Goal: Task Accomplishment & Management: Manage account settings

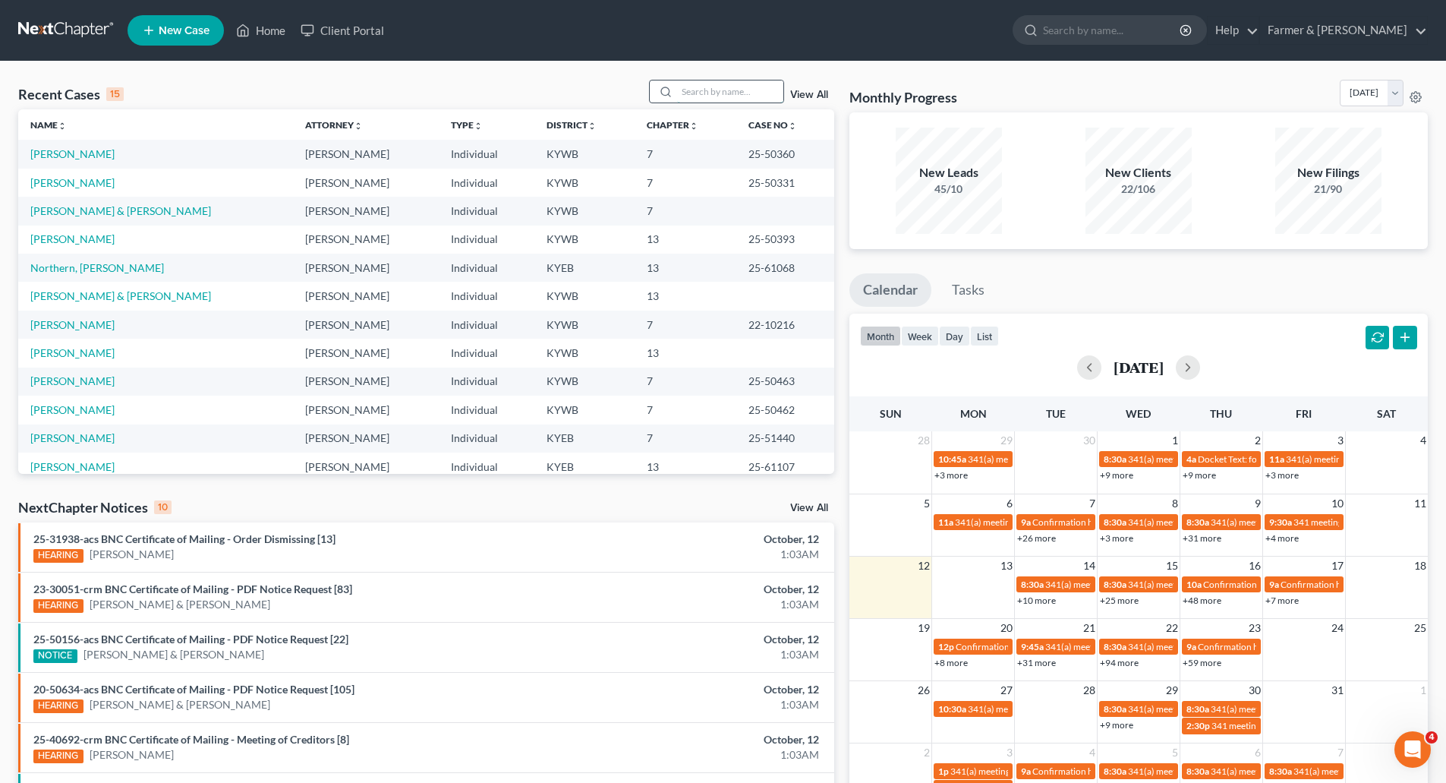
click at [708, 93] on input "search" at bounding box center [730, 91] width 106 height 22
paste input "25-50304"
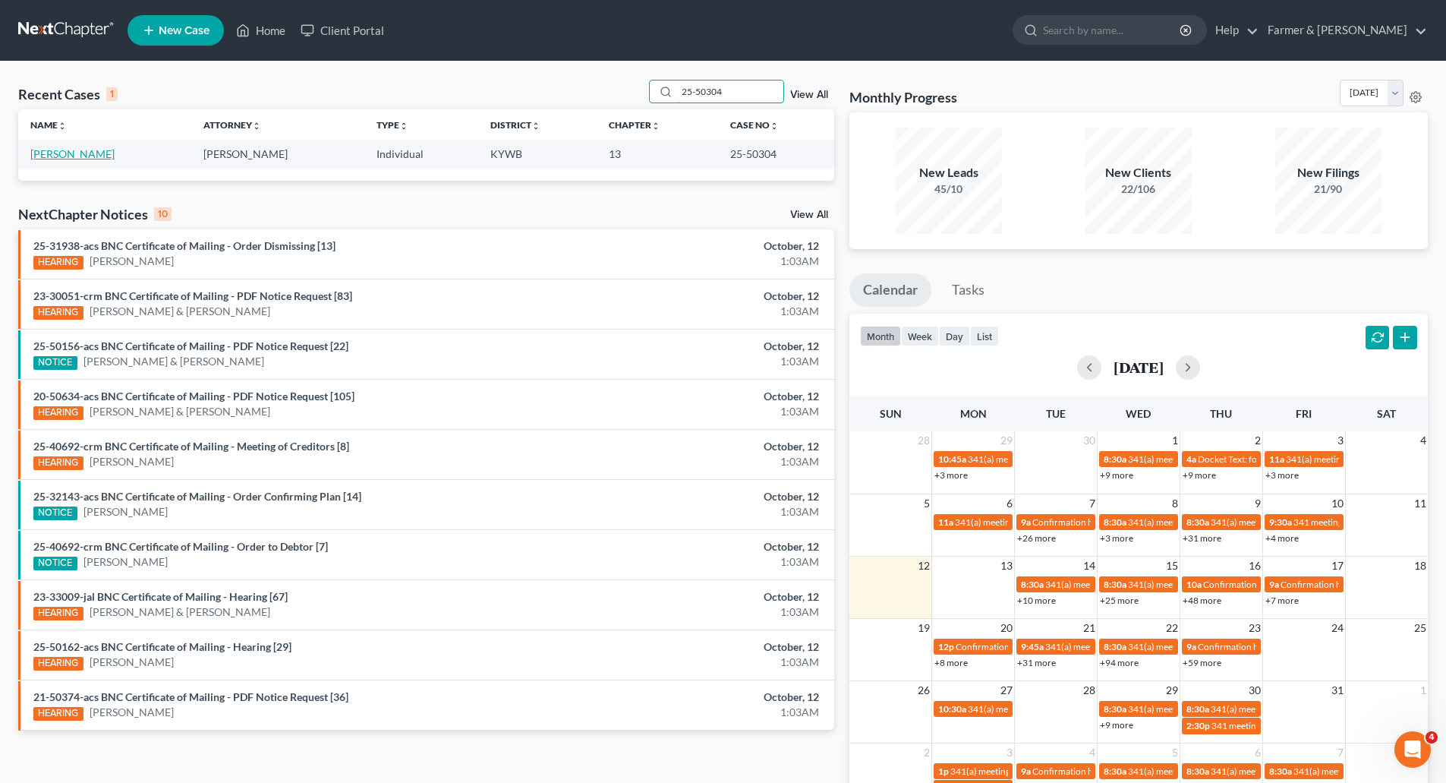
type input "25-50304"
click at [83, 147] on link "[PERSON_NAME]" at bounding box center [72, 153] width 84 height 13
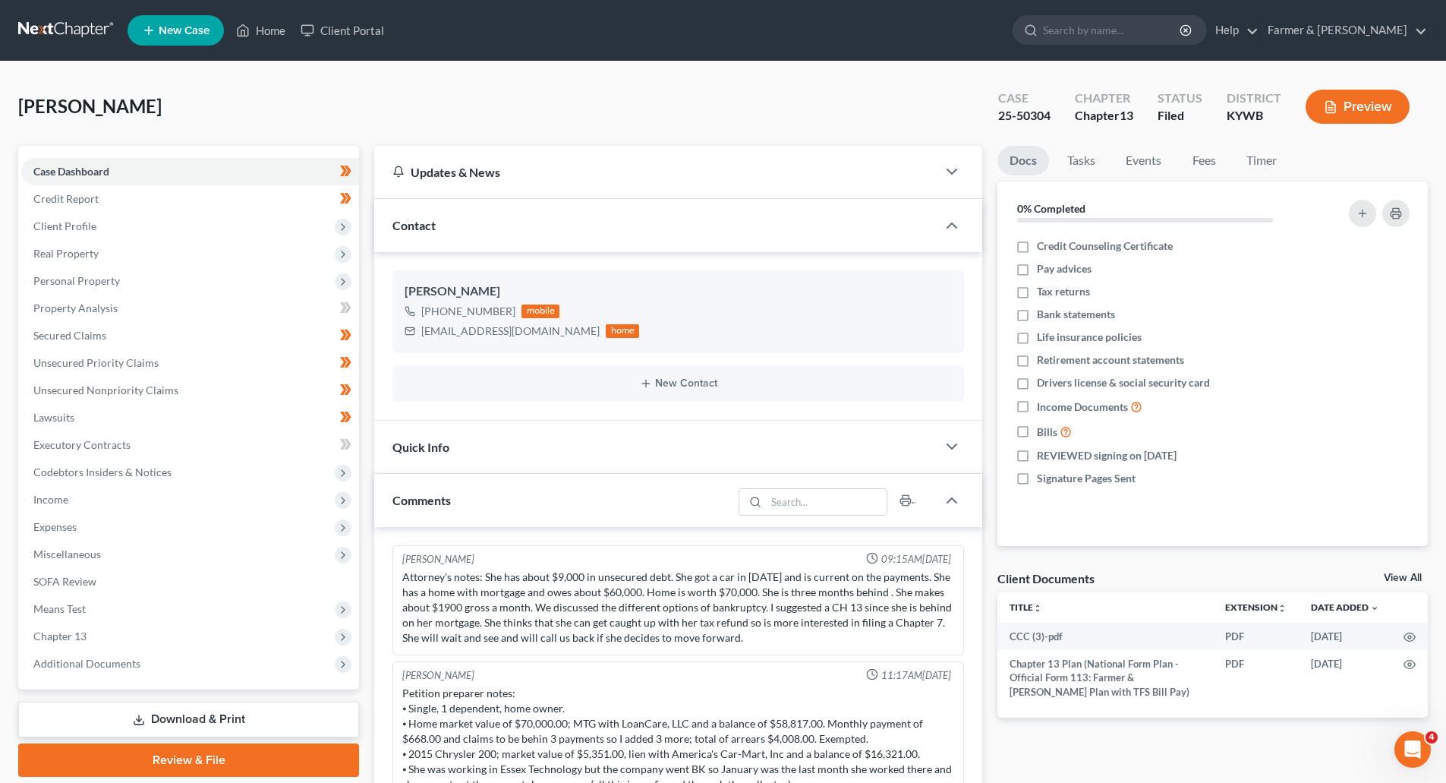
scroll to position [205, 0]
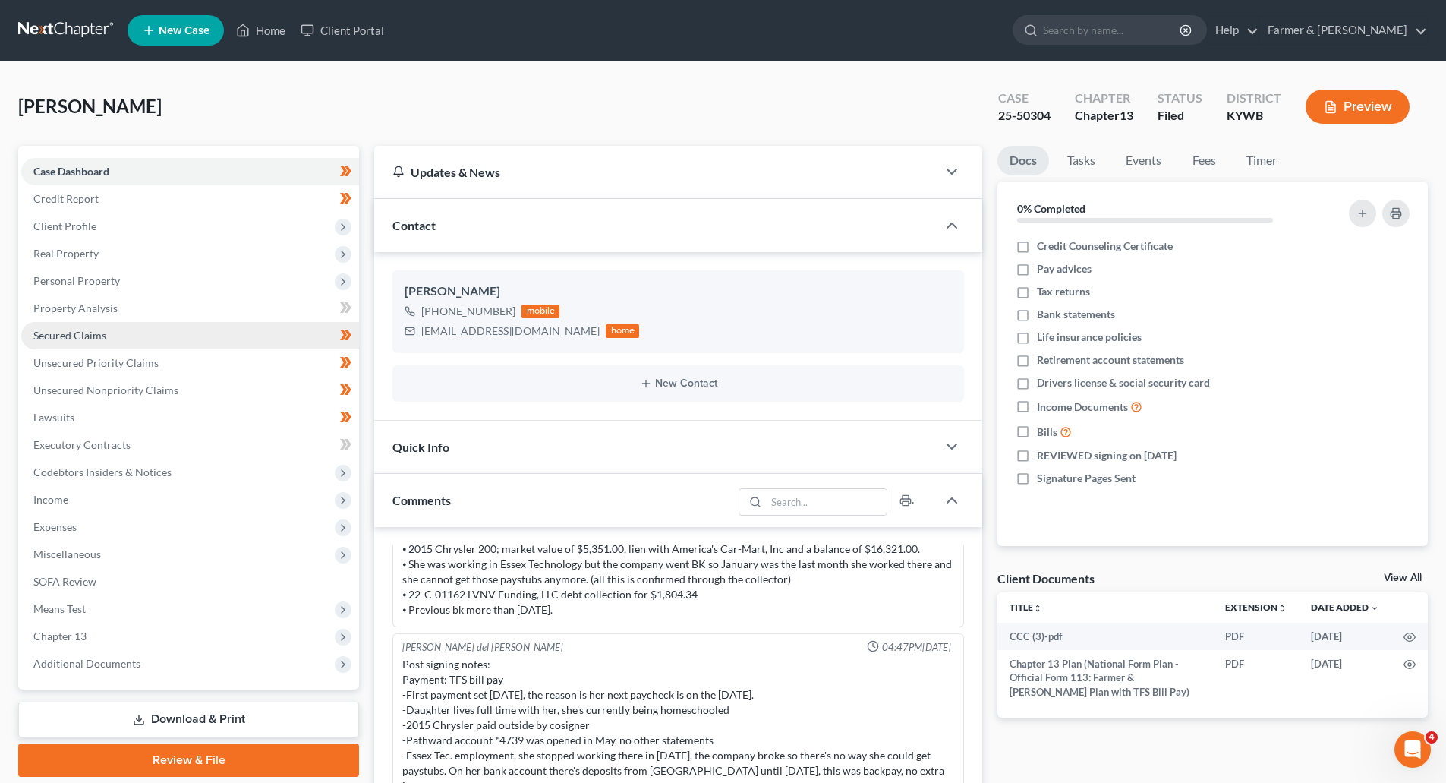
click at [108, 332] on link "Secured Claims" at bounding box center [190, 335] width 338 height 27
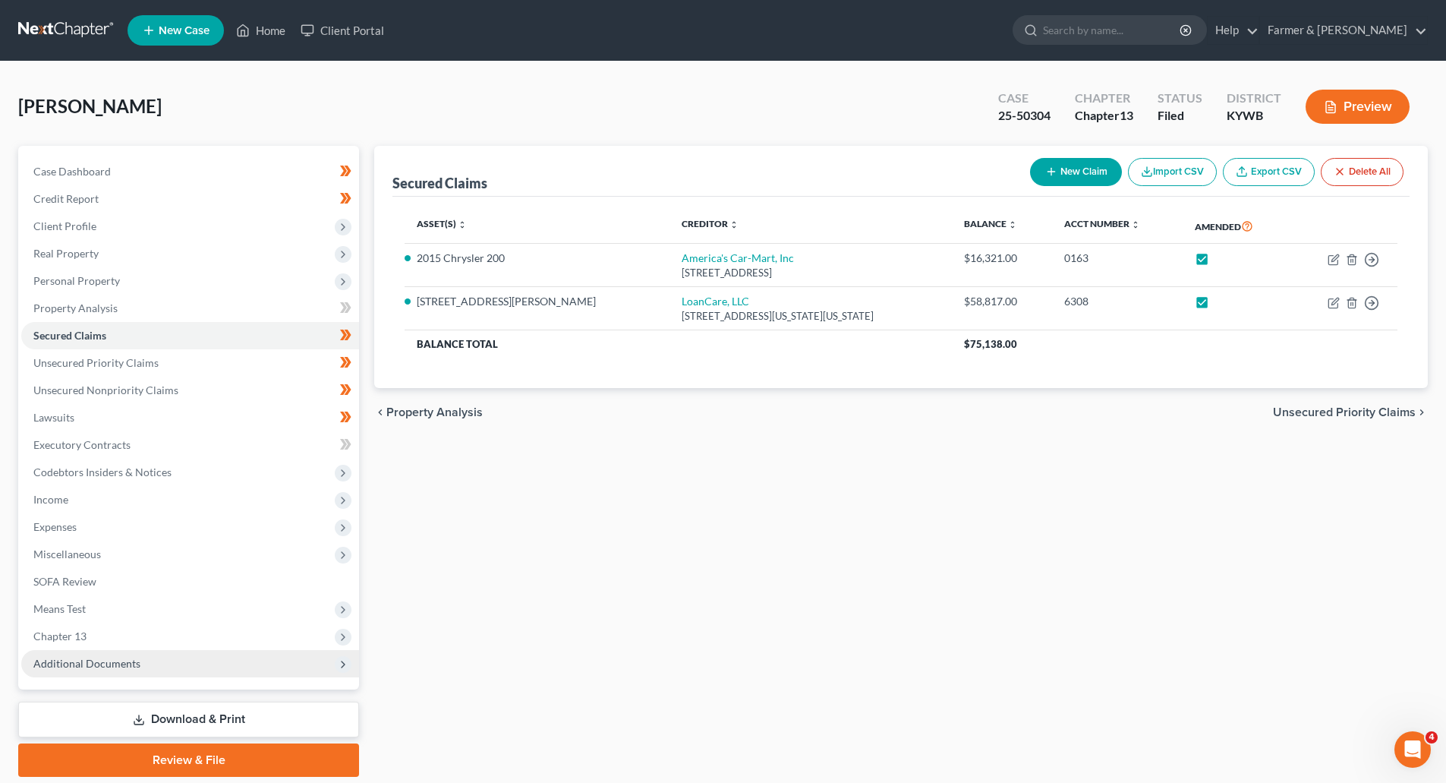
click at [131, 662] on span "Additional Documents" at bounding box center [86, 663] width 107 height 13
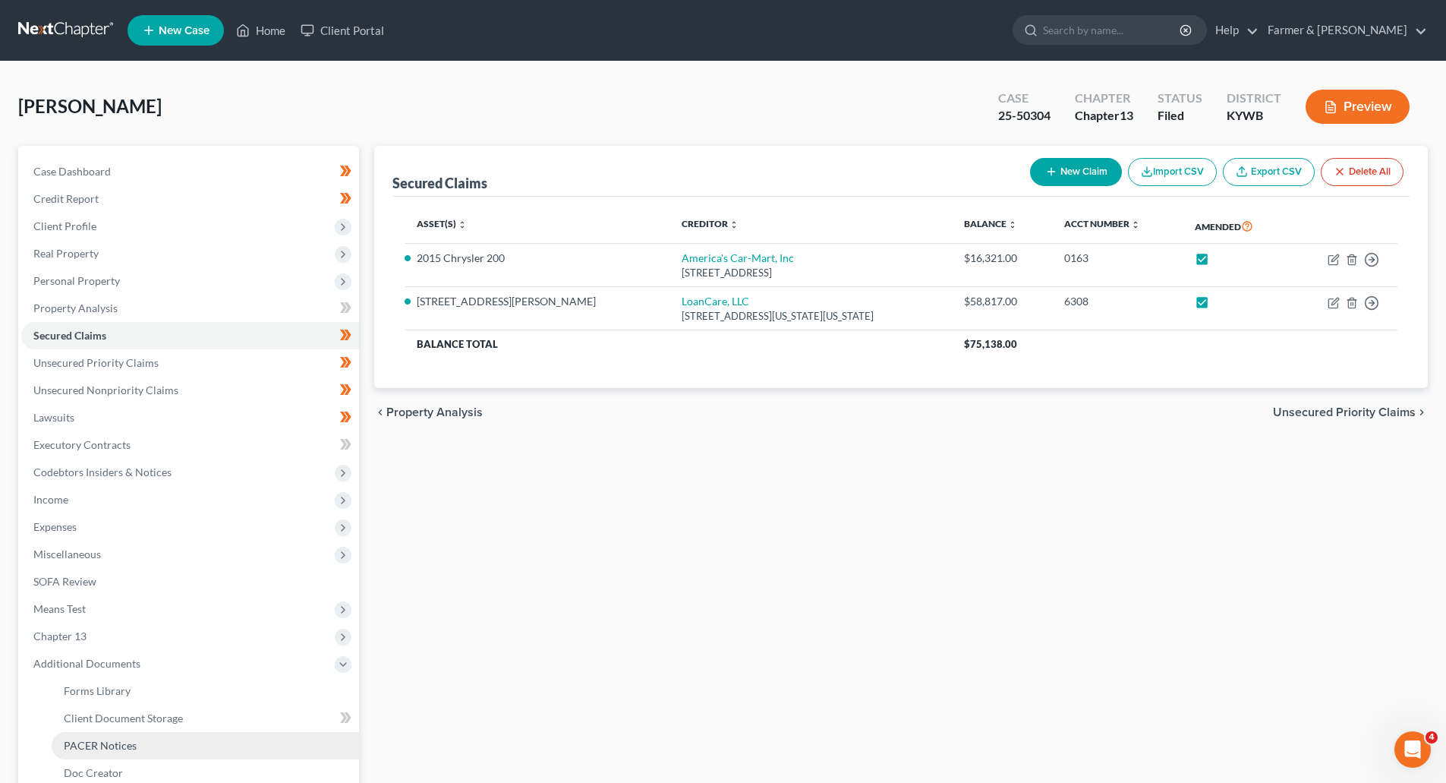
click at [131, 750] on span "PACER Notices" at bounding box center [100, 745] width 73 height 13
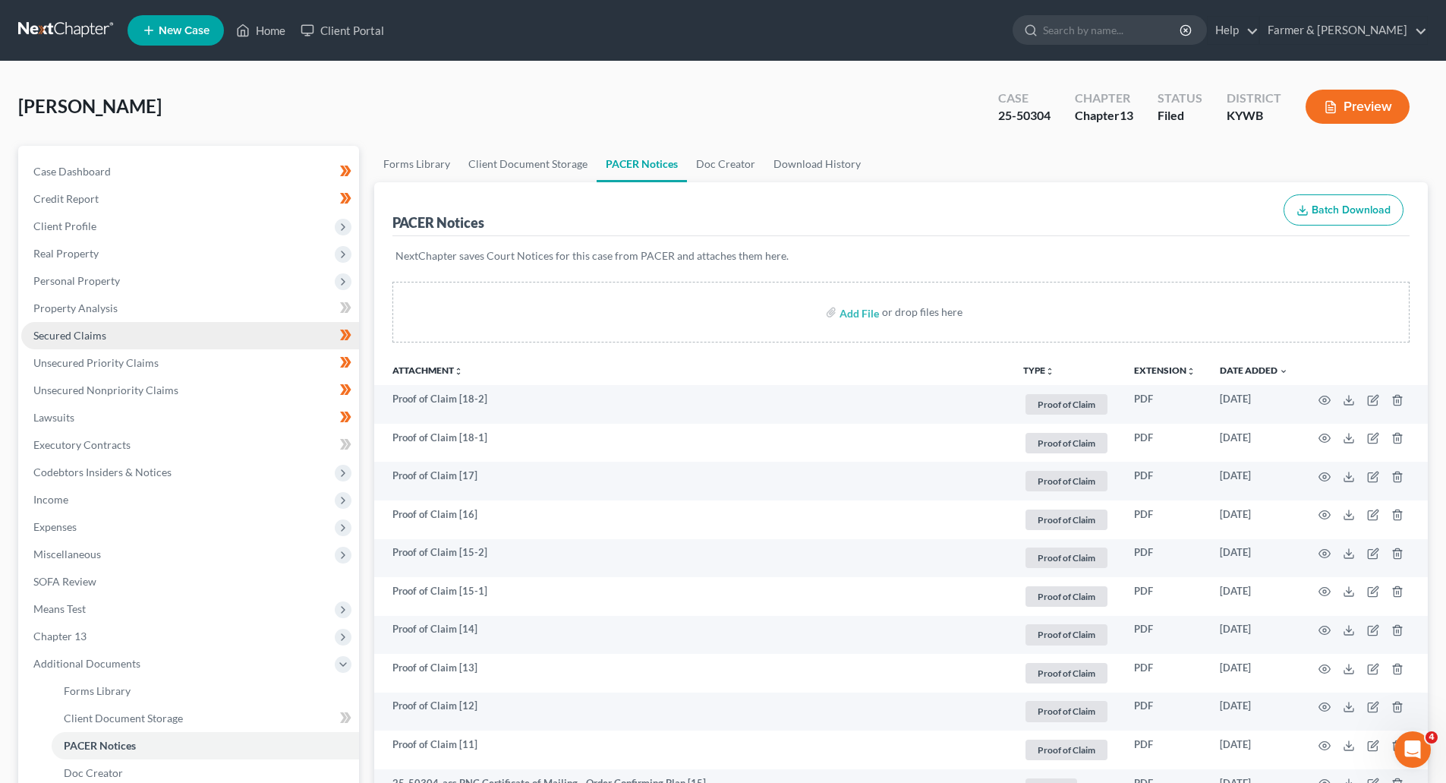
click at [57, 335] on span "Secured Claims" at bounding box center [69, 335] width 73 height 13
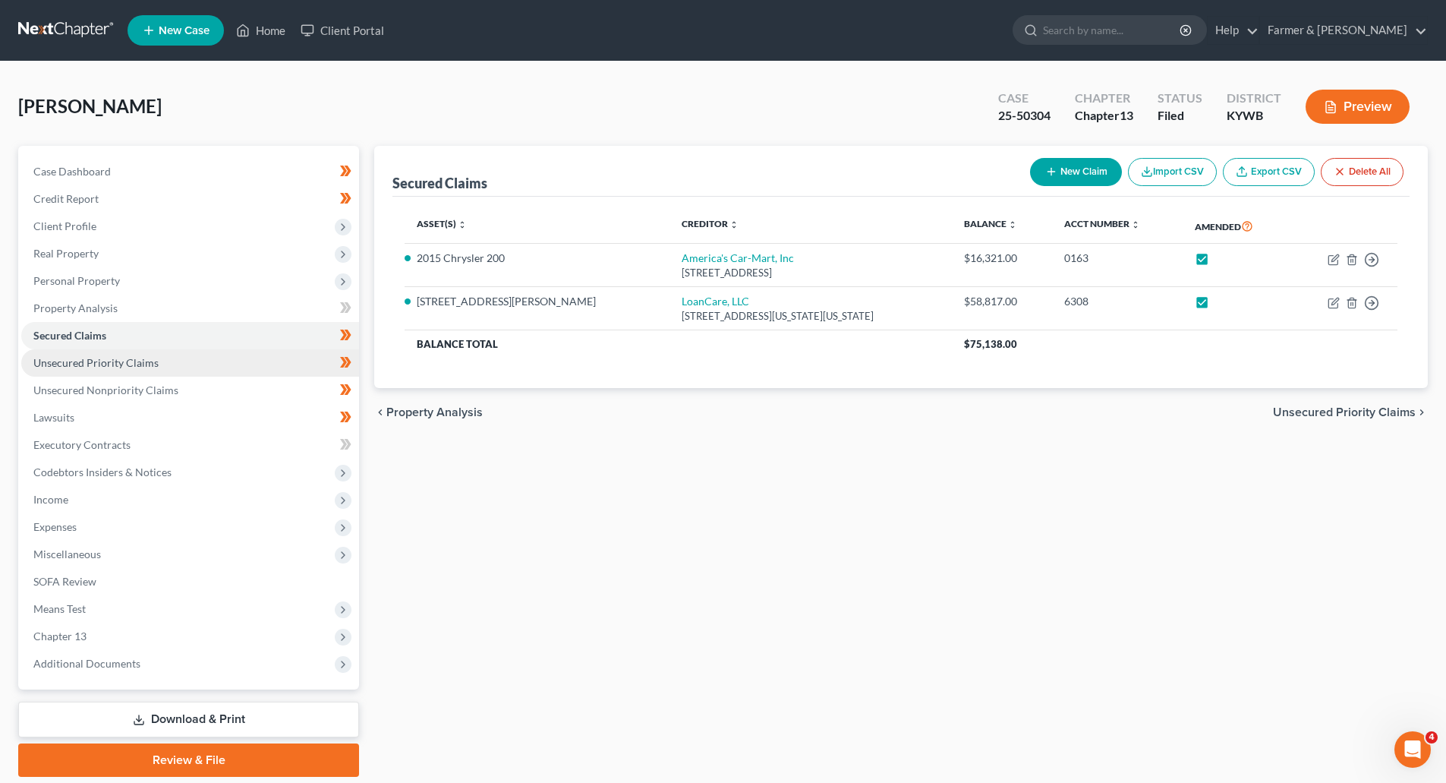
click at [102, 369] on link "Unsecured Priority Claims" at bounding box center [190, 362] width 338 height 27
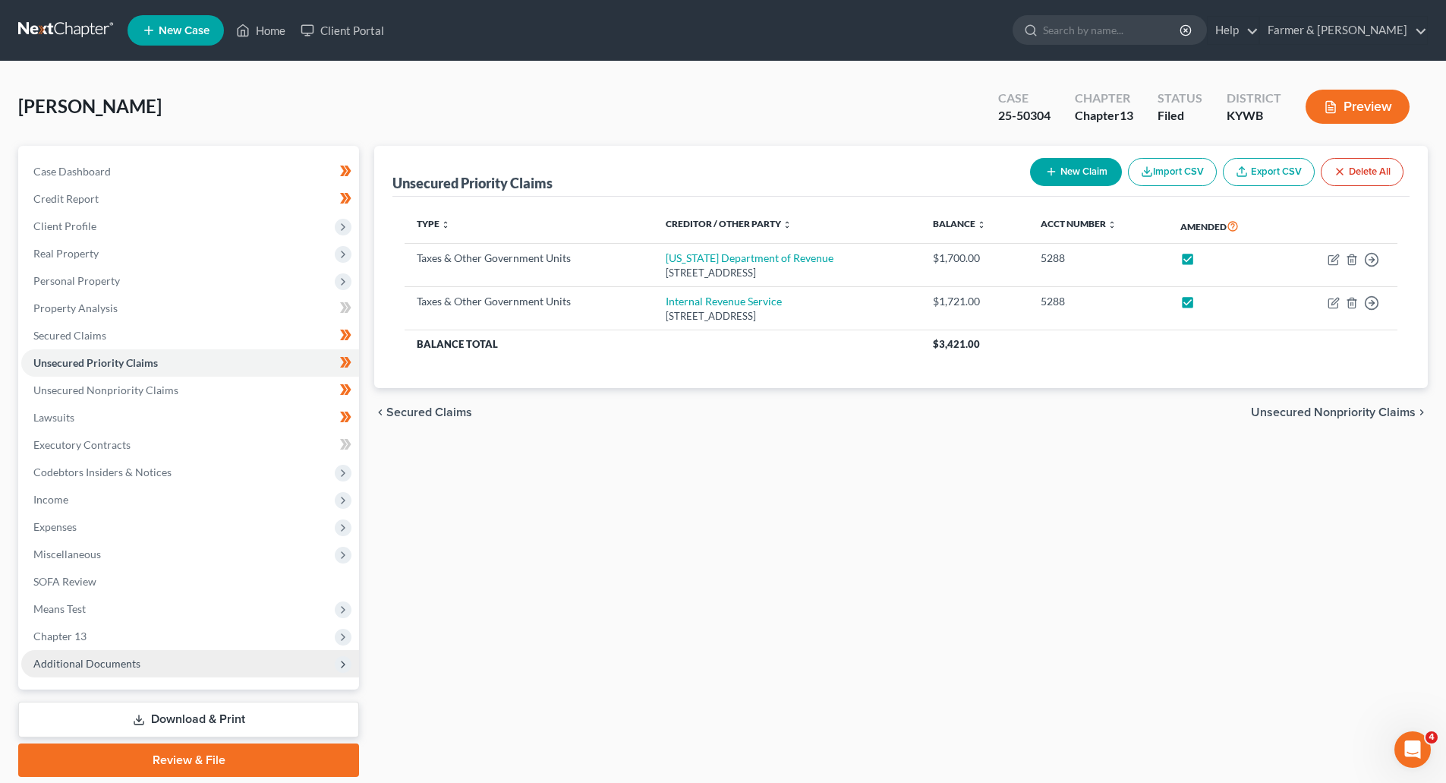
click at [136, 672] on span "Additional Documents" at bounding box center [190, 663] width 338 height 27
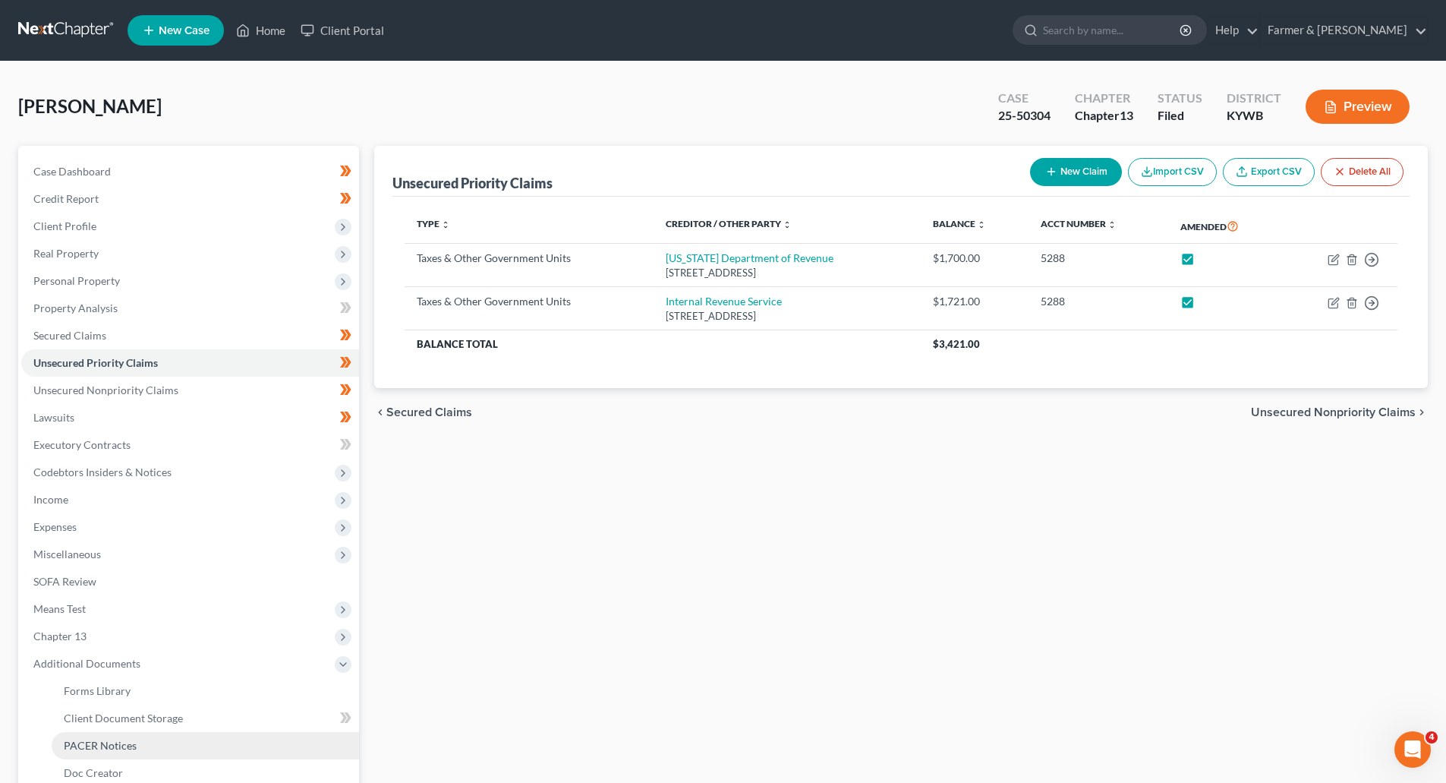
click at [134, 745] on span "PACER Notices" at bounding box center [100, 745] width 73 height 13
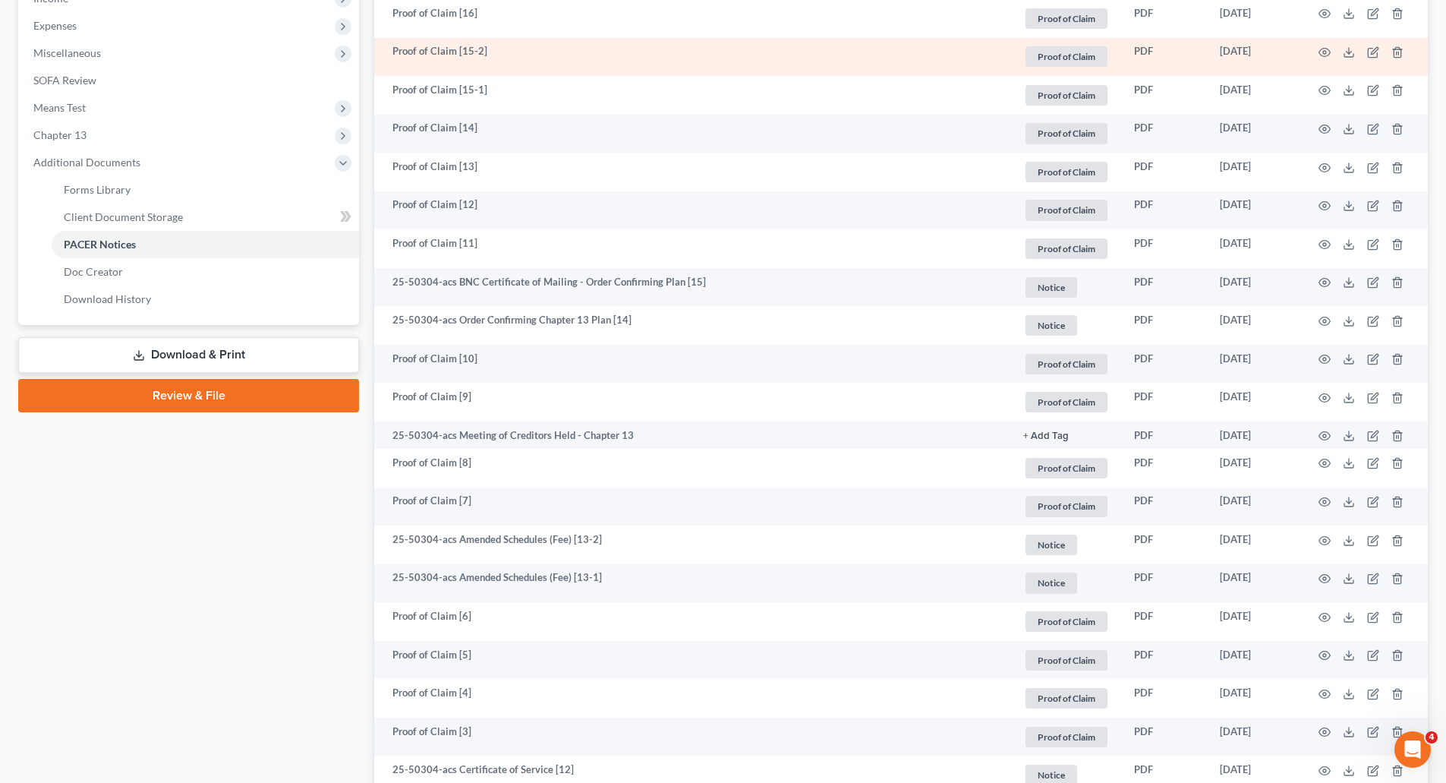
scroll to position [607, 0]
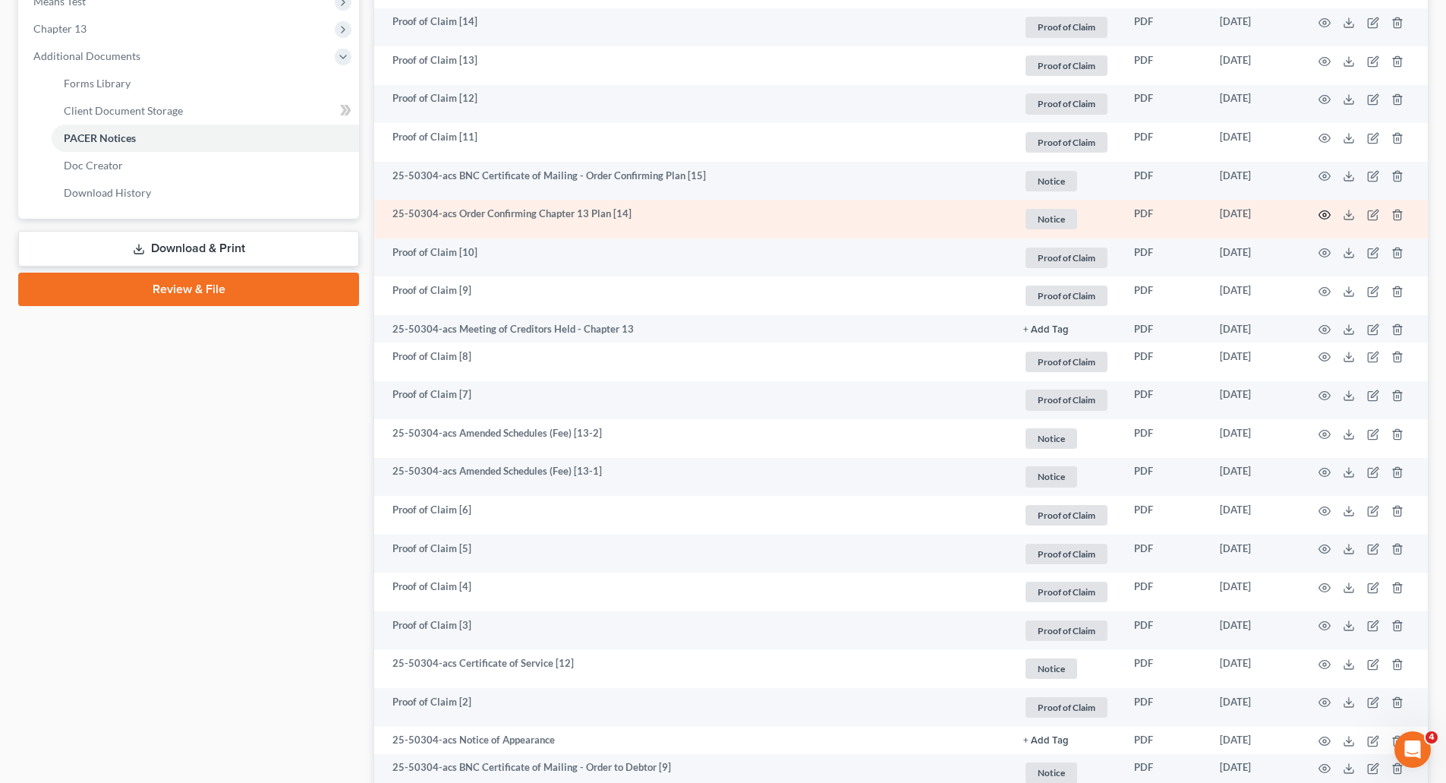
click at [1323, 216] on circle "button" at bounding box center [1324, 214] width 3 height 3
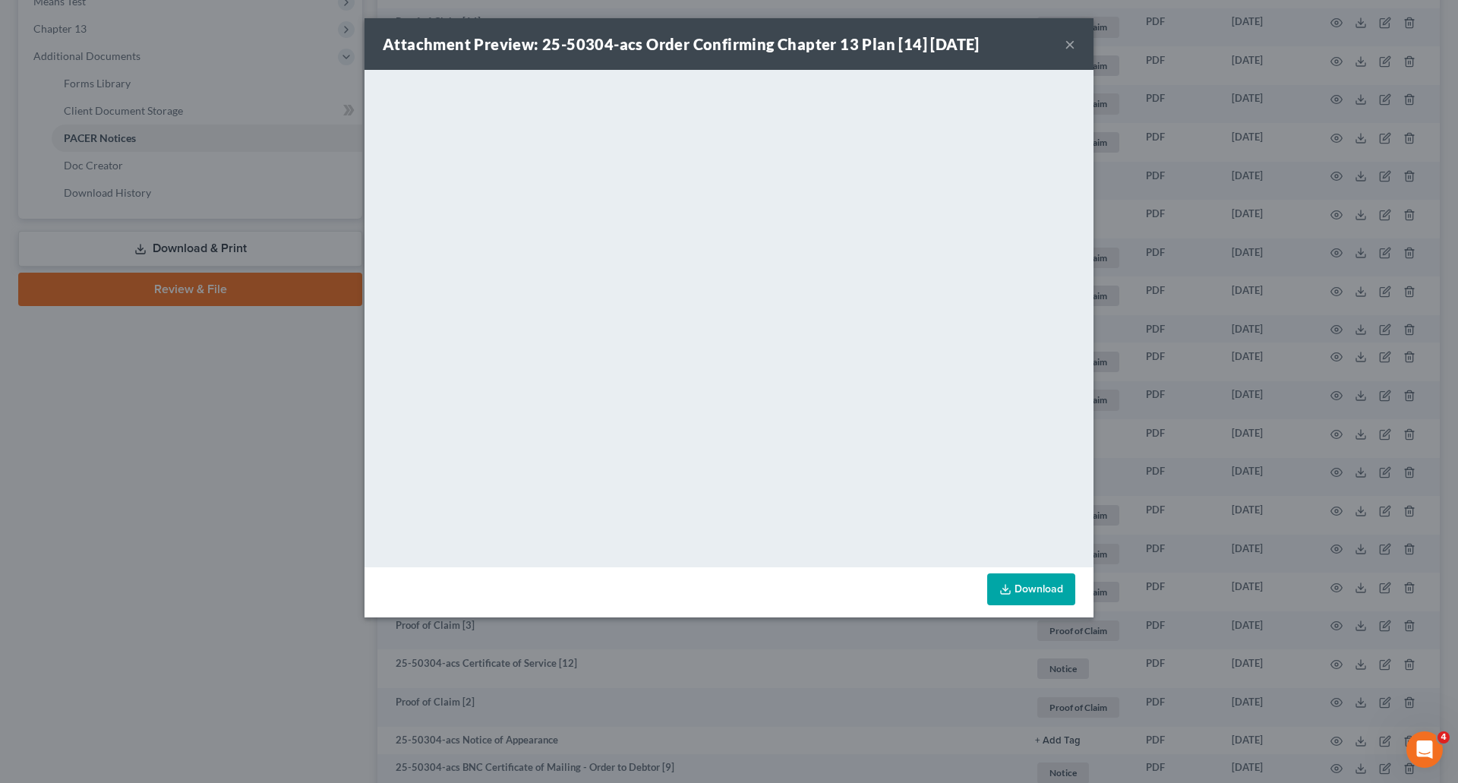
click at [1065, 46] on button "×" at bounding box center [1069, 44] width 11 height 18
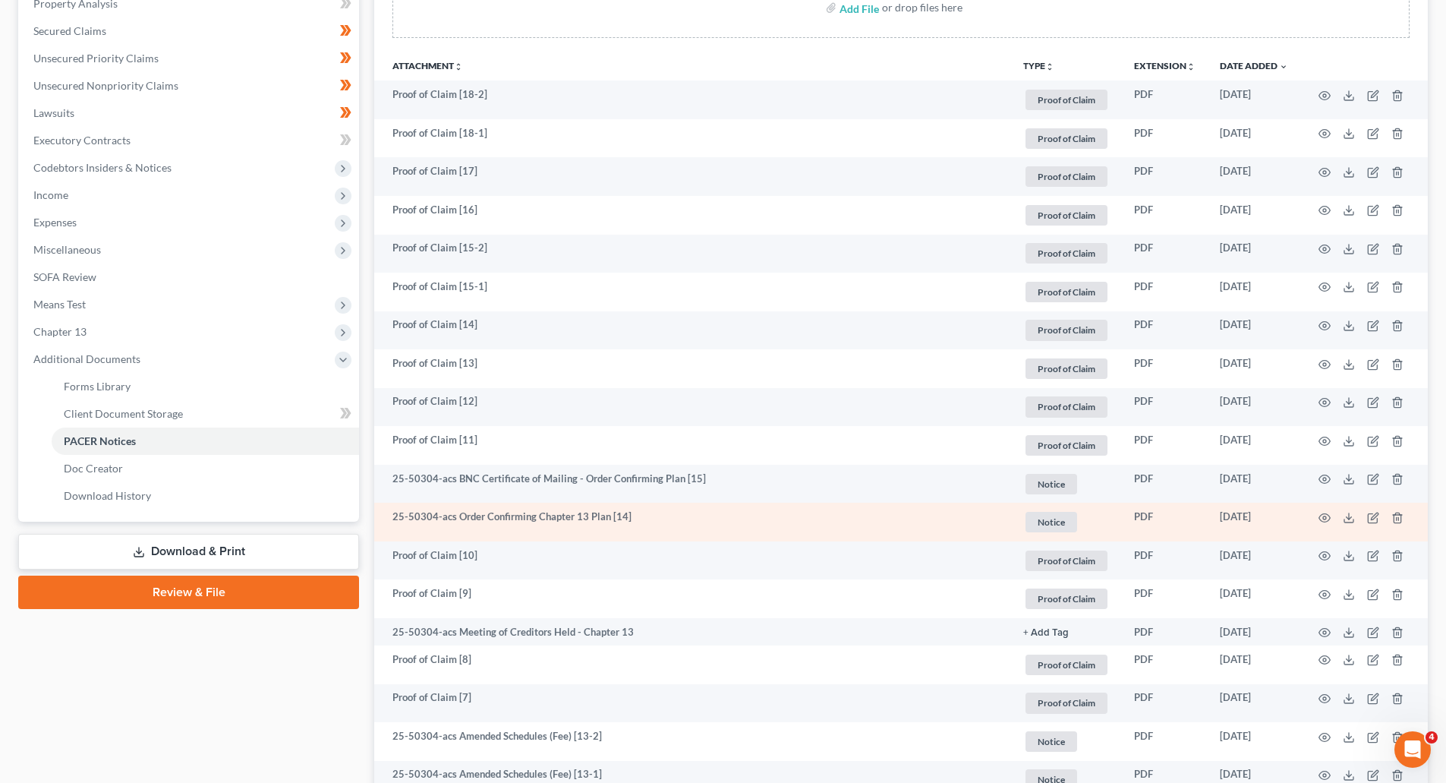
scroll to position [304, 0]
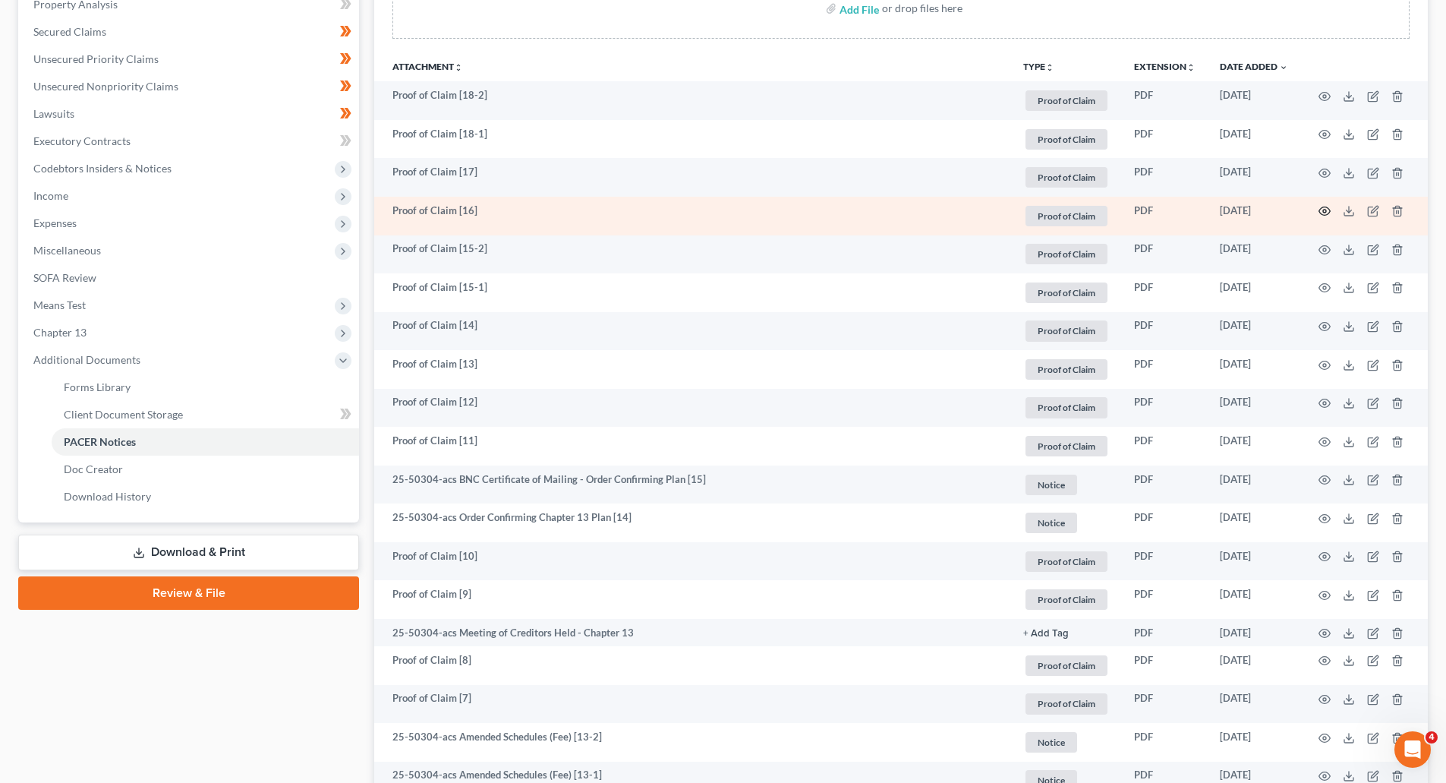
click at [1328, 213] on icon "button" at bounding box center [1325, 211] width 12 height 12
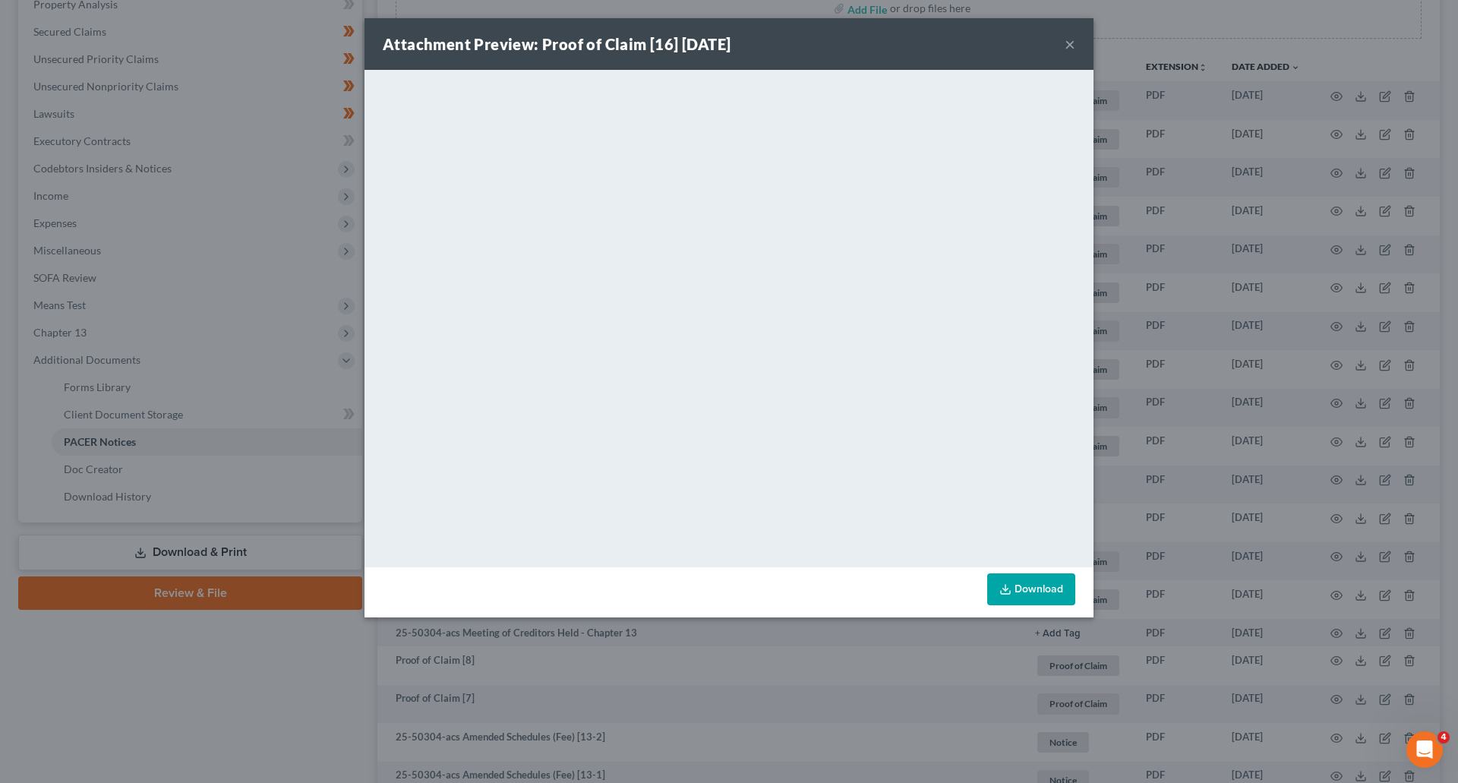
click at [1075, 44] on div "Attachment Preview: Proof of Claim [16] [DATE] ×" at bounding box center [728, 44] width 729 height 52
click at [1070, 42] on button "×" at bounding box center [1069, 44] width 11 height 18
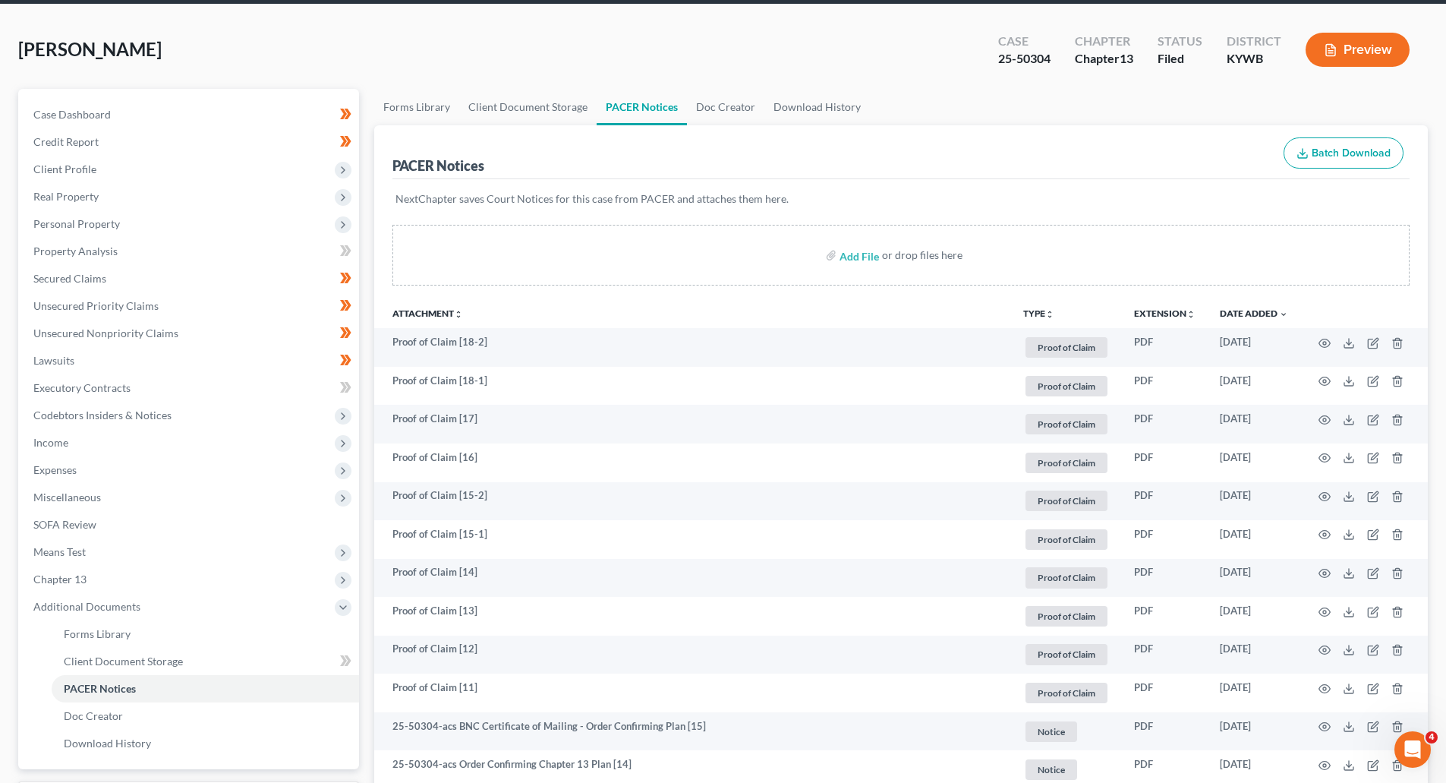
scroll to position [0, 0]
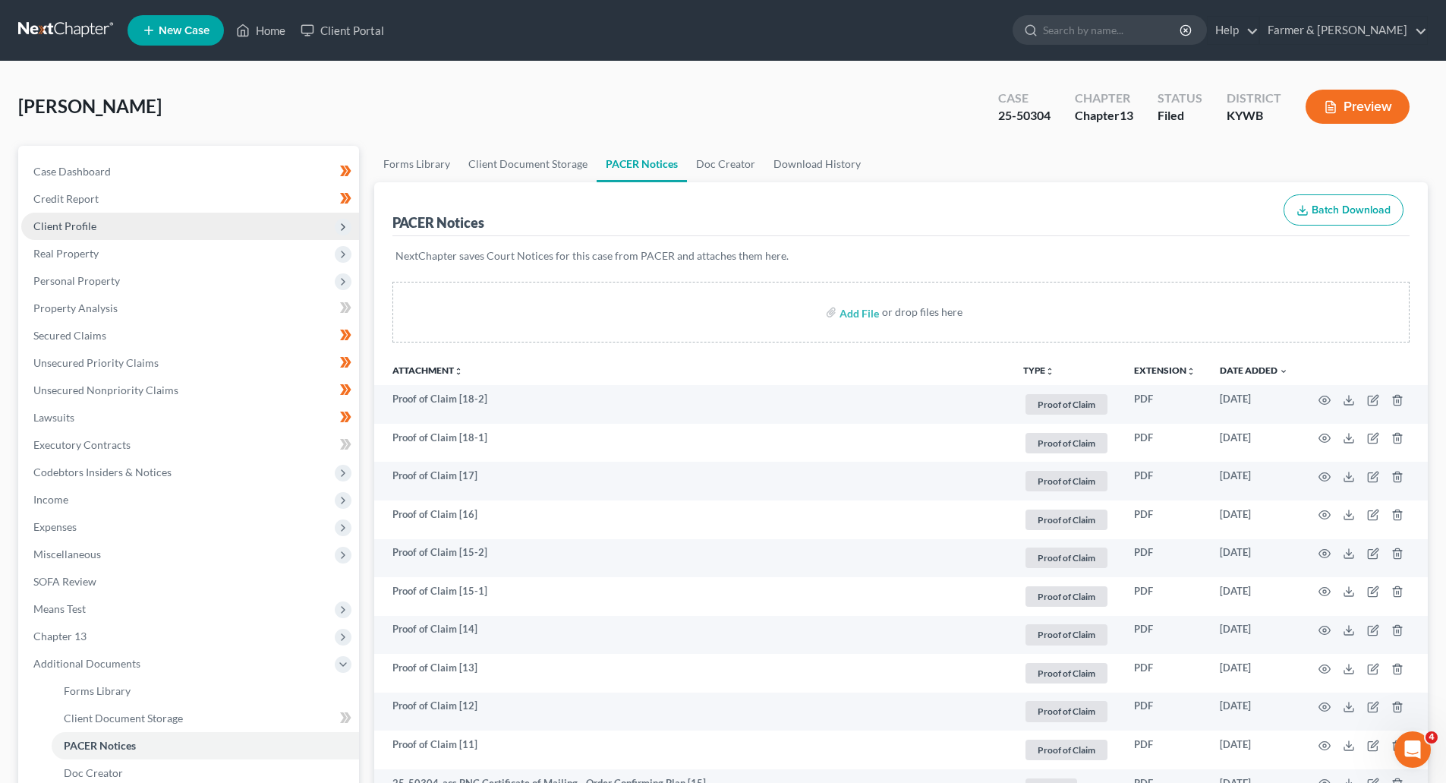
click at [63, 229] on span "Client Profile" at bounding box center [64, 225] width 63 height 13
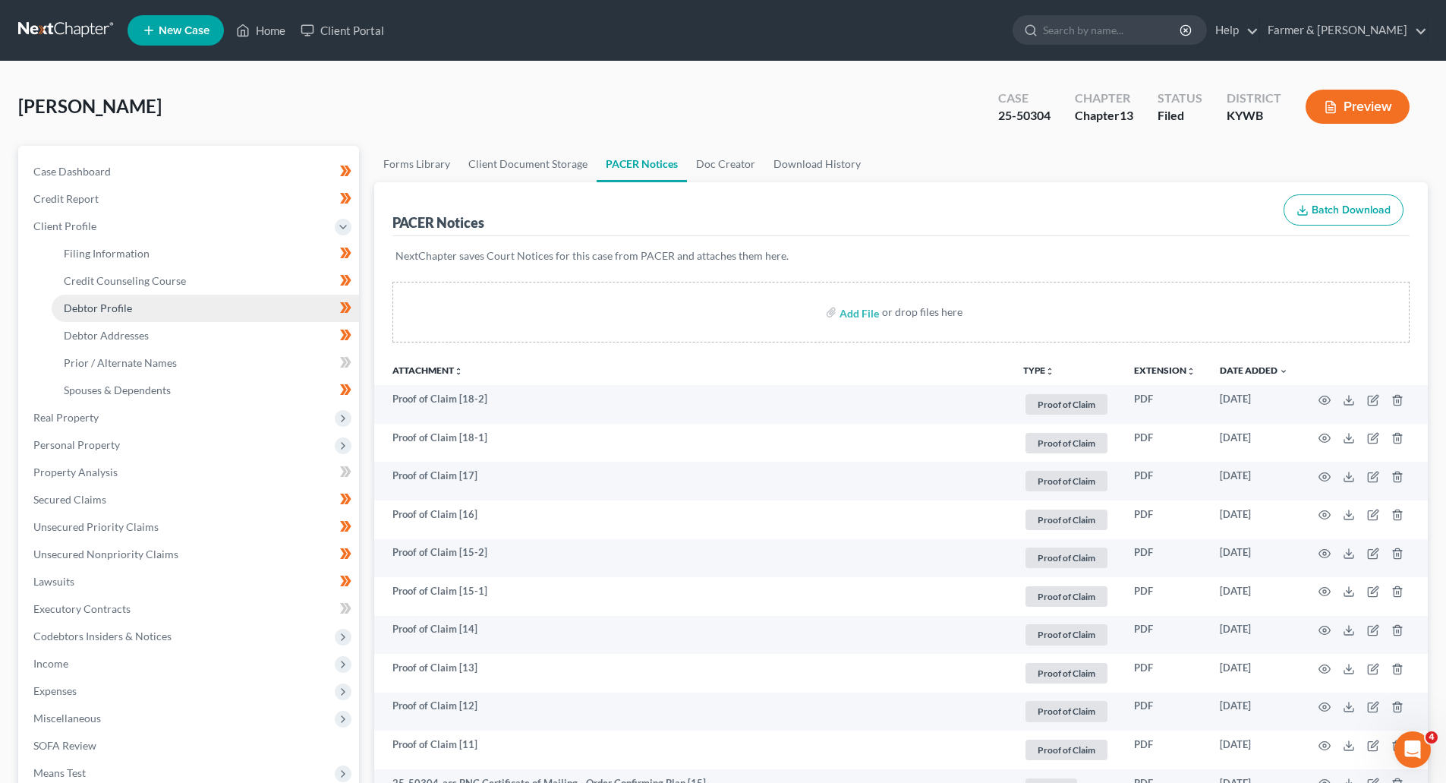
click at [71, 316] on link "Debtor Profile" at bounding box center [205, 308] width 307 height 27
select select "0"
select select "1"
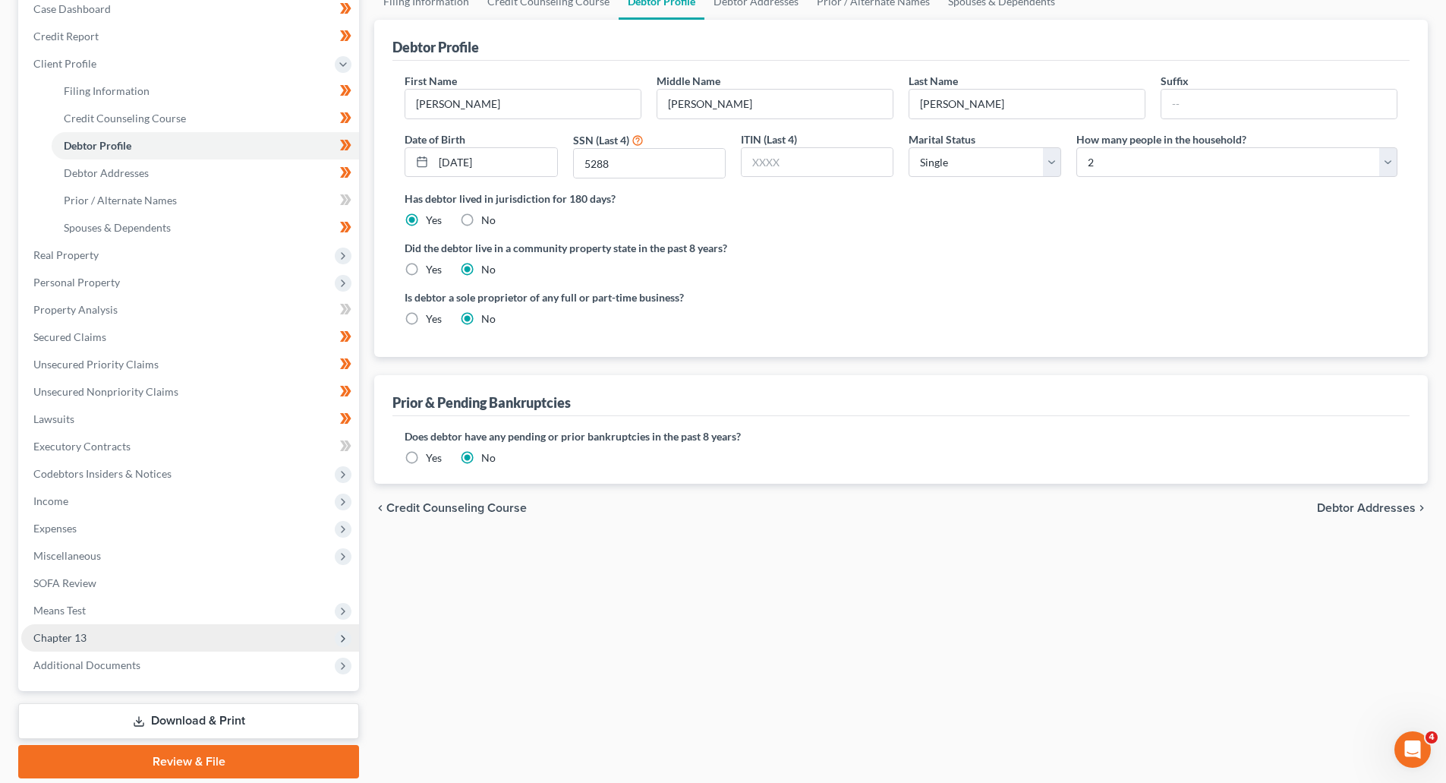
scroll to position [216, 0]
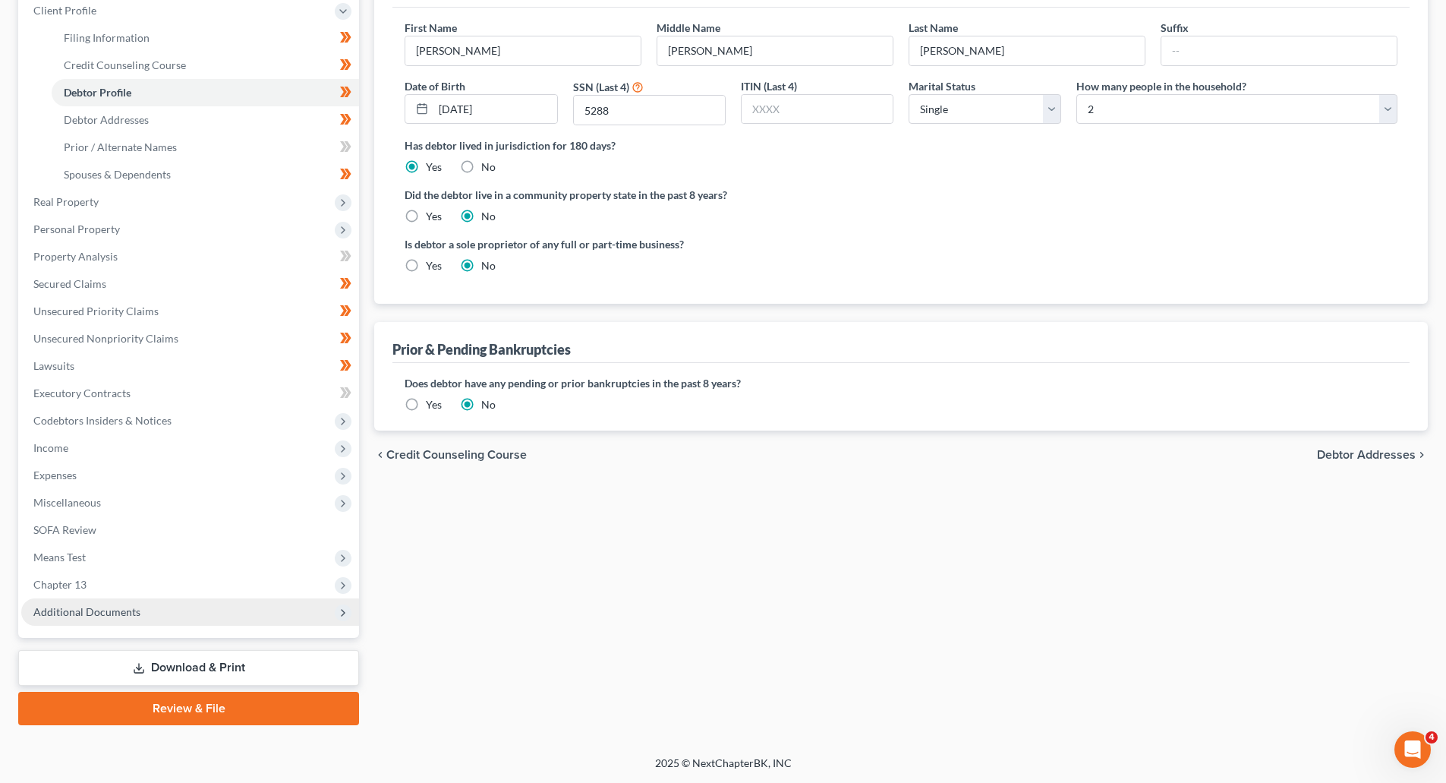
click at [65, 609] on span "Additional Documents" at bounding box center [86, 611] width 107 height 13
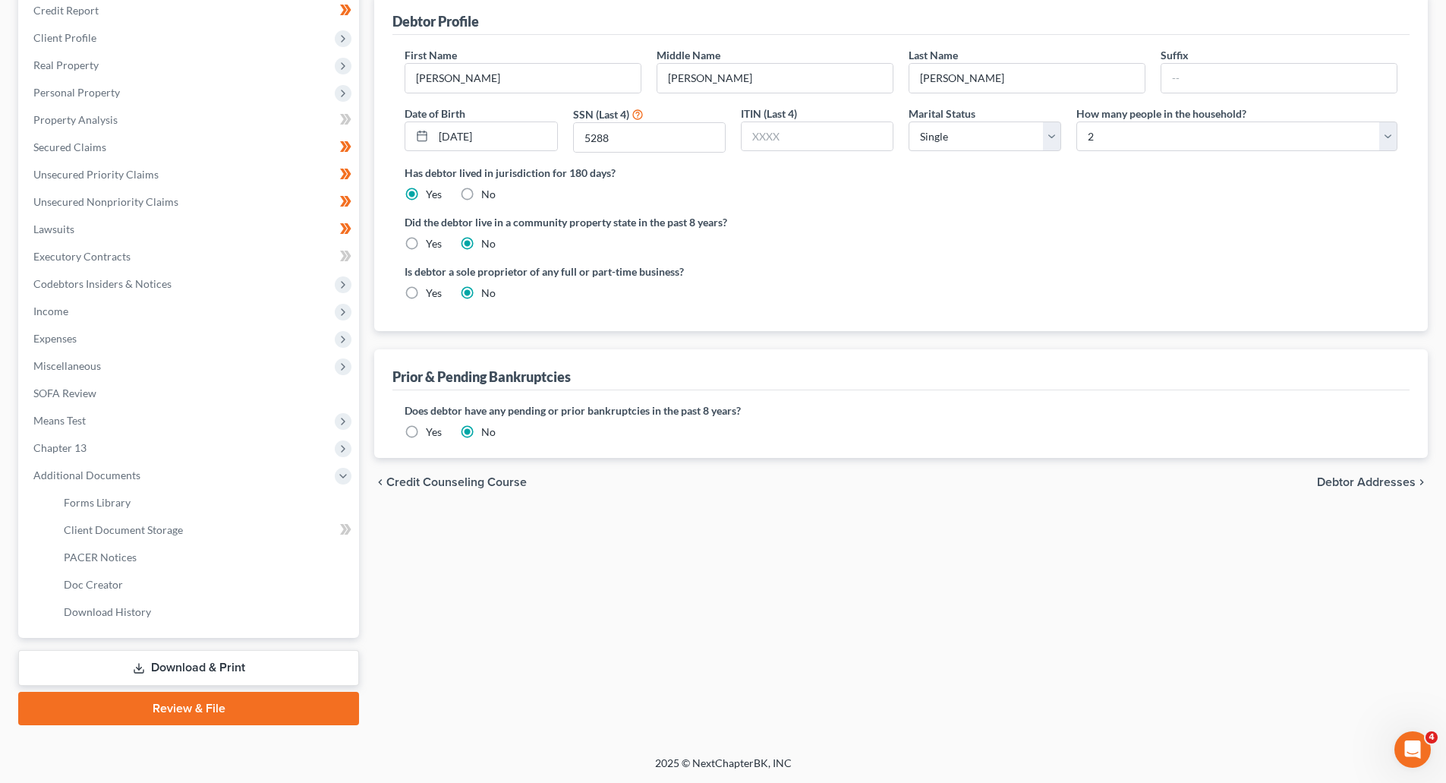
scroll to position [188, 0]
click at [87, 566] on link "PACER Notices" at bounding box center [205, 557] width 307 height 27
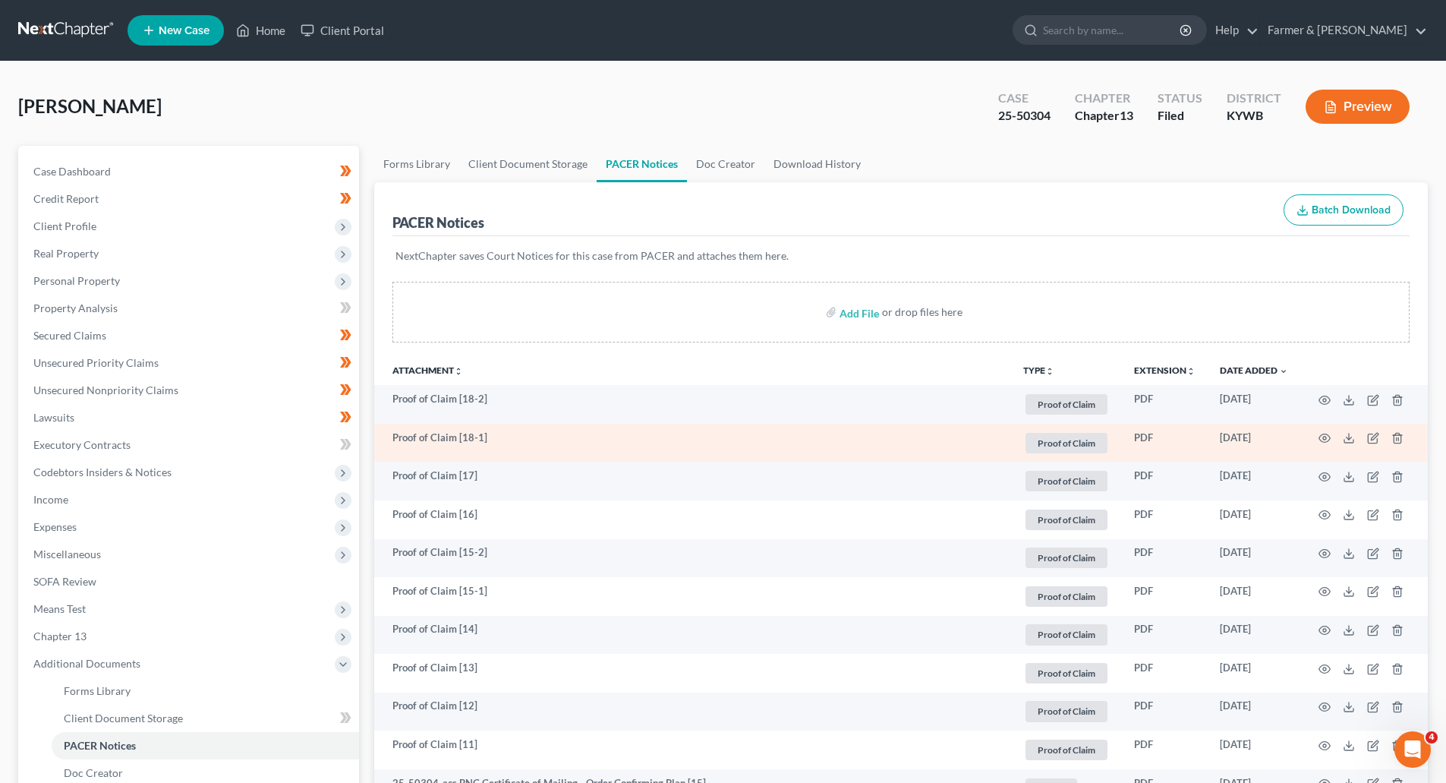
scroll to position [304, 0]
